Goal: Task Accomplishment & Management: Use online tool/utility

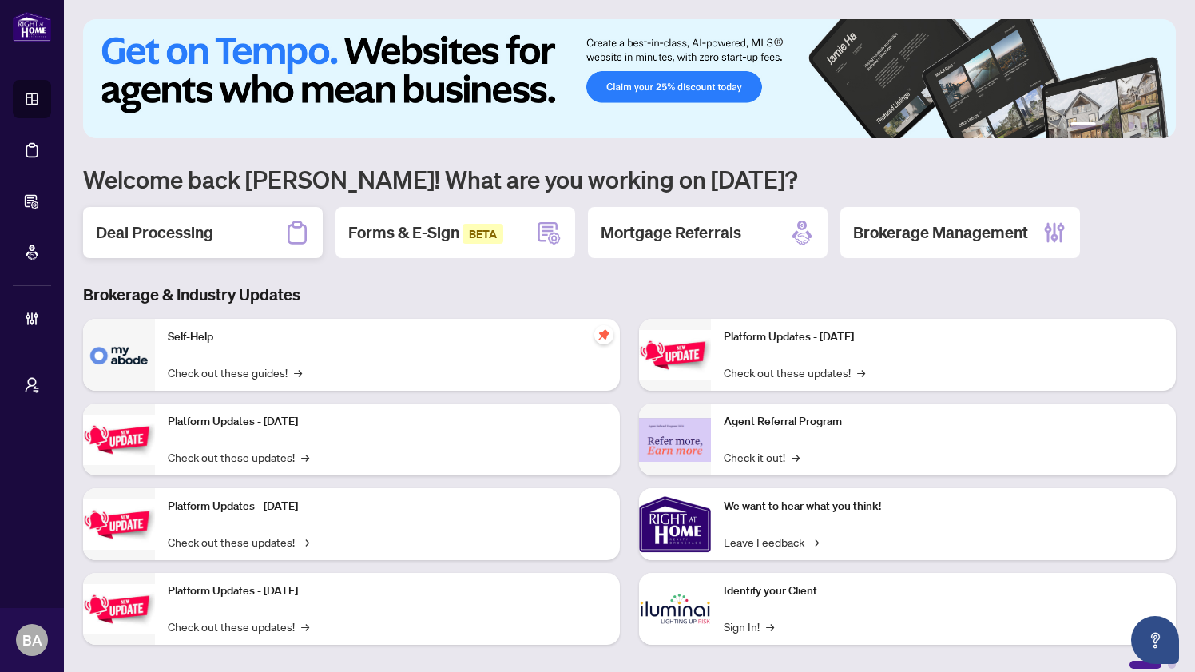
click at [149, 226] on h2 "Deal Processing" at bounding box center [154, 232] width 117 height 22
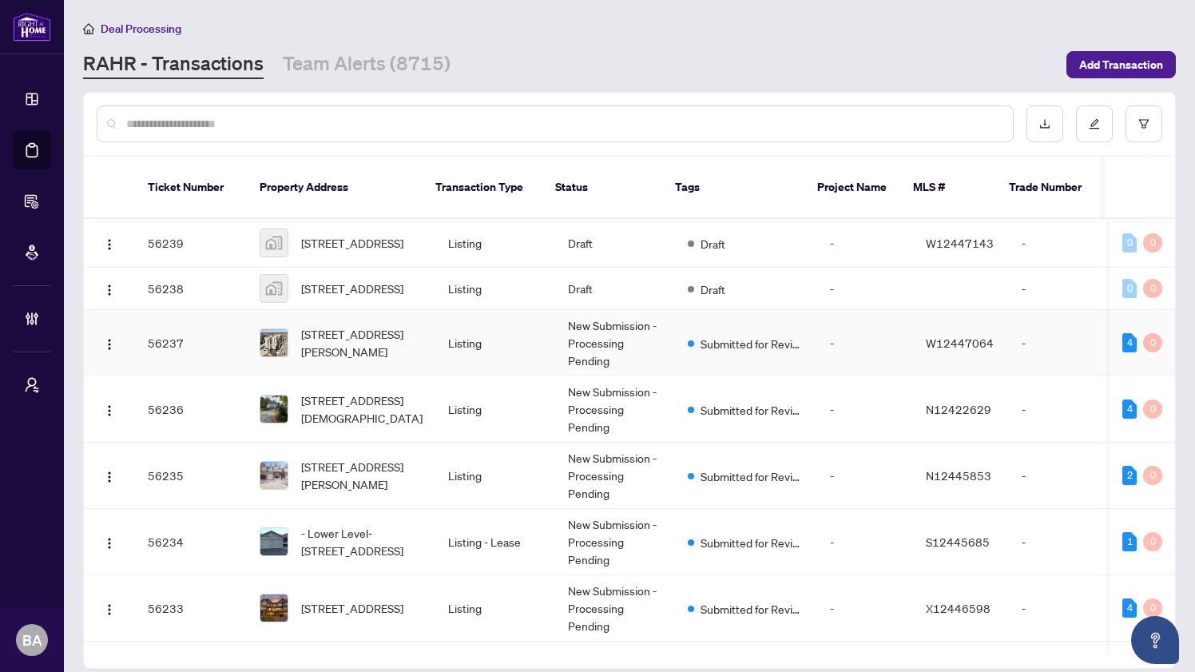
click at [220, 318] on td "56237" at bounding box center [191, 343] width 112 height 66
click at [367, 69] on link "Team Alerts (8715)" at bounding box center [367, 64] width 168 height 29
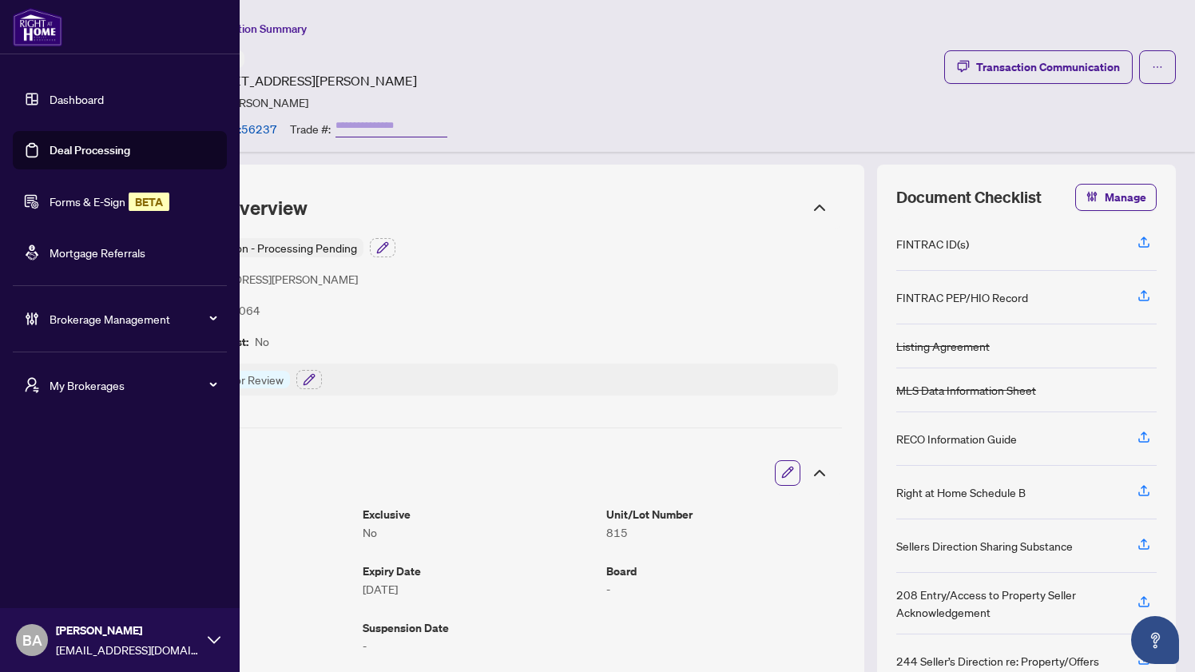
click at [62, 317] on span "Brokerage Management" at bounding box center [133, 319] width 166 height 18
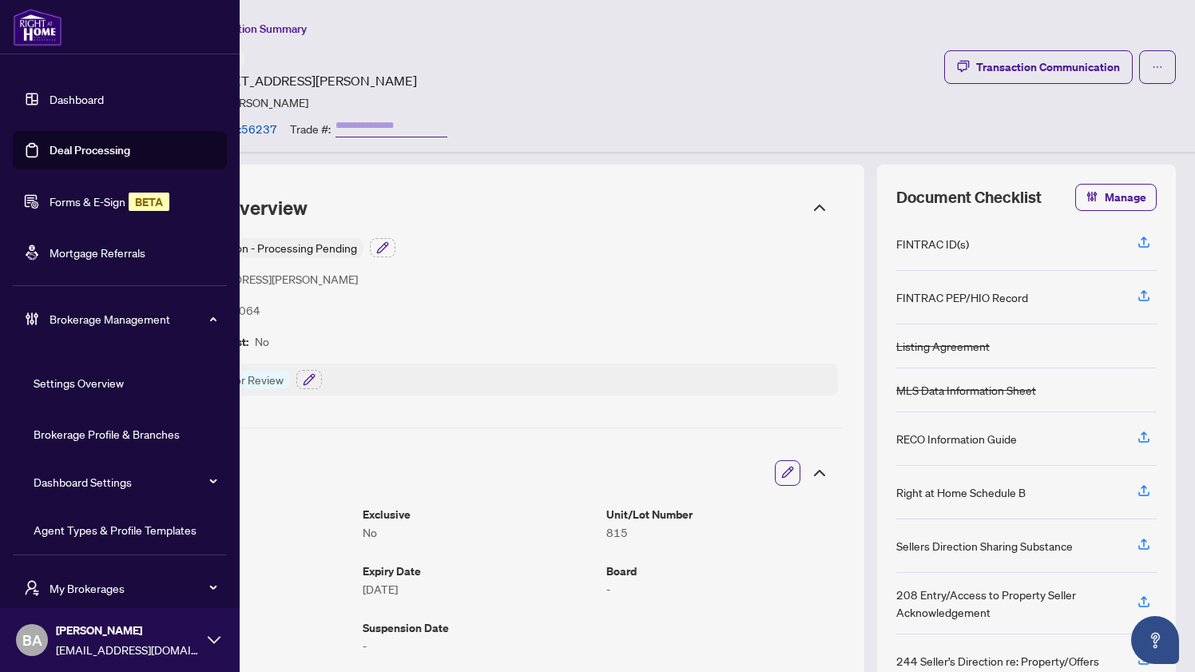
scroll to position [110, 0]
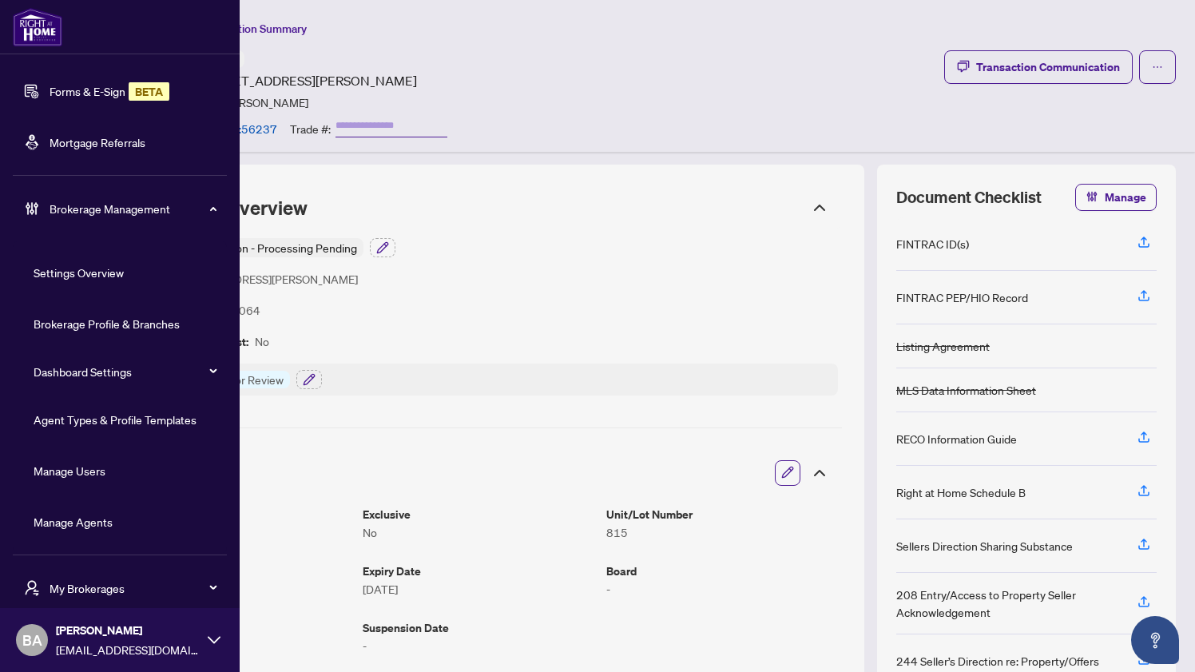
click at [118, 207] on span "Brokerage Management" at bounding box center [133, 209] width 166 height 18
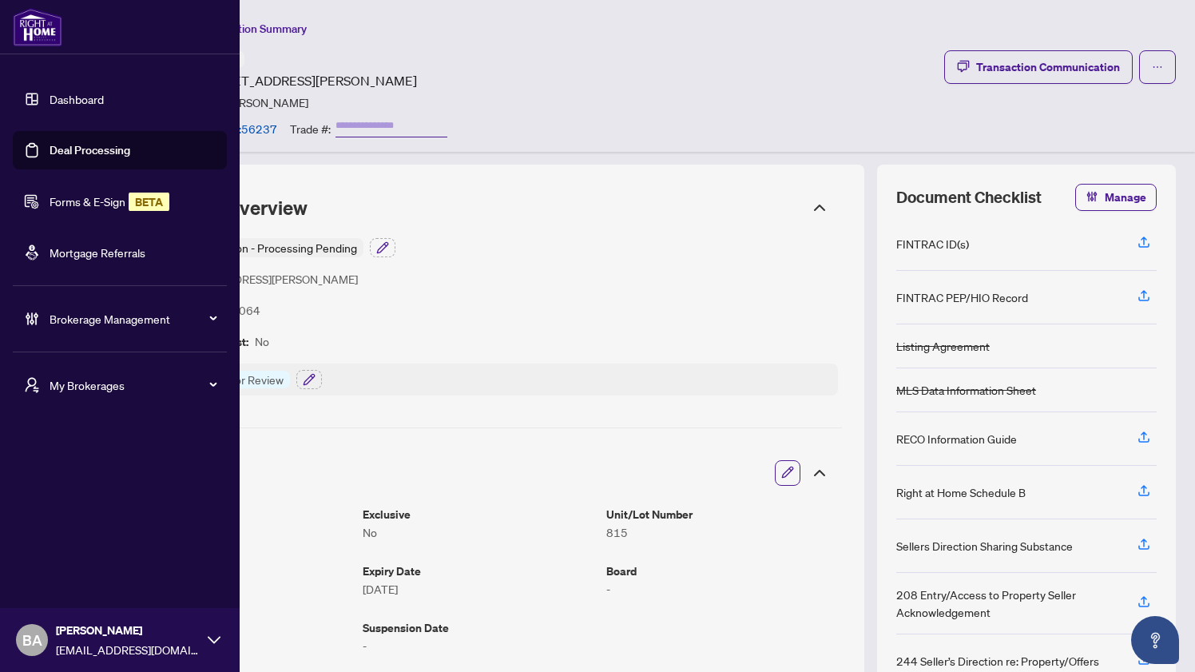
scroll to position [0, 0]
click at [86, 382] on span "My Brokerages" at bounding box center [133, 385] width 166 height 18
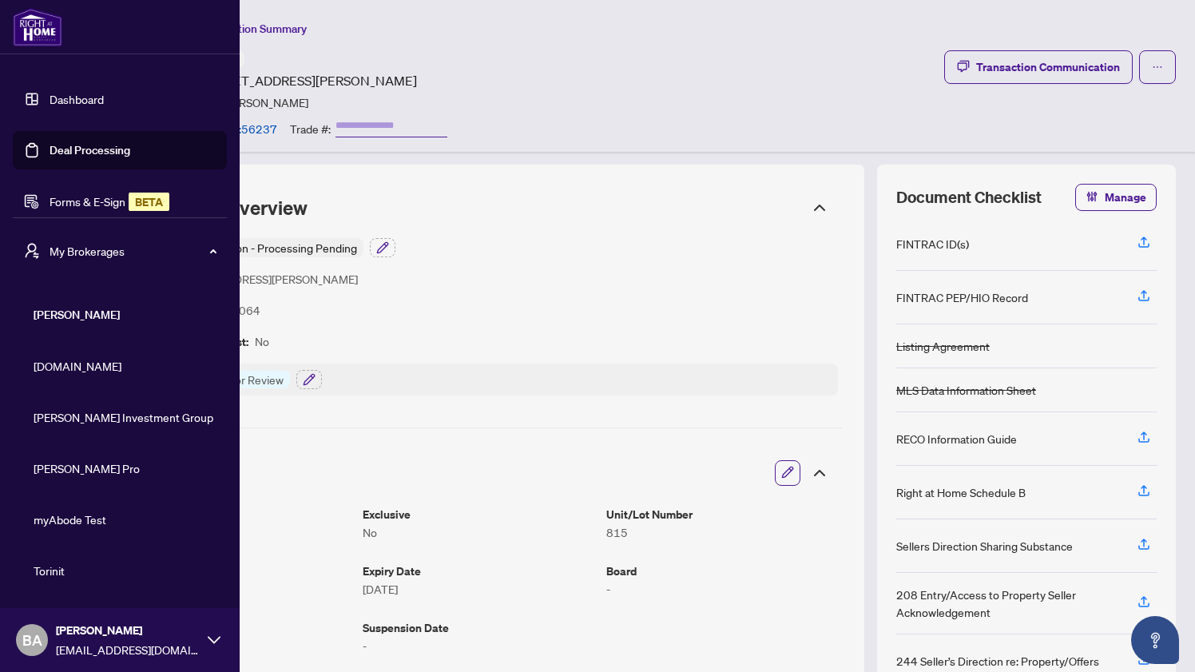
scroll to position [38, 0]
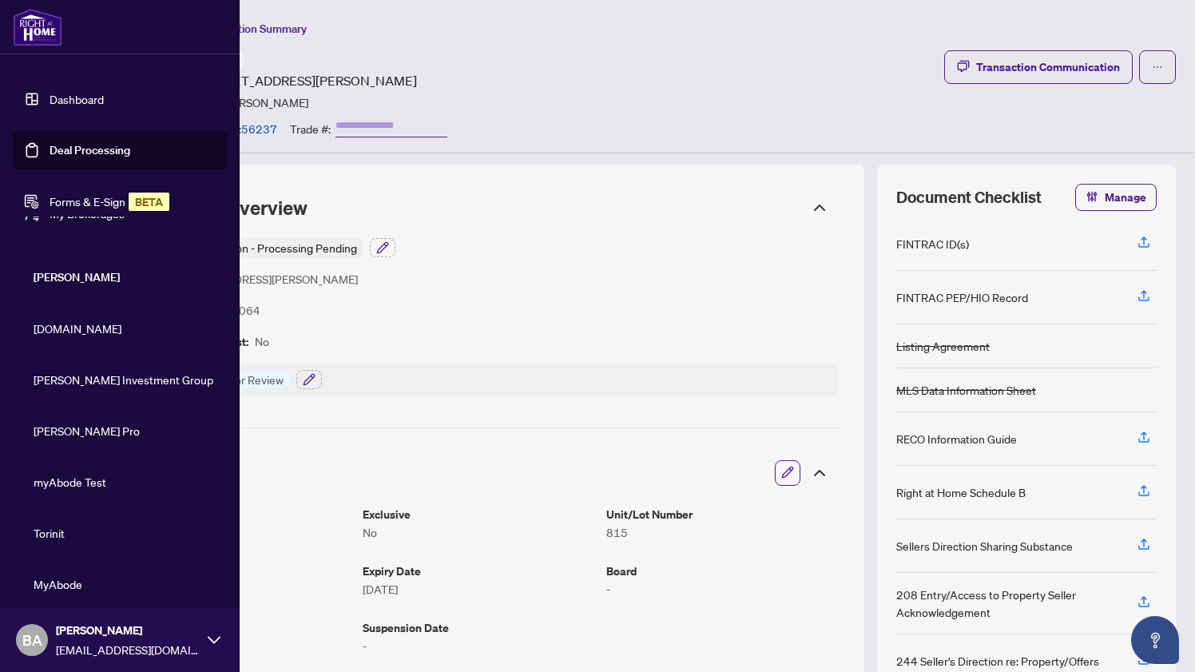
click at [69, 326] on span "Property.ca" at bounding box center [125, 329] width 182 height 18
